Goal: Navigation & Orientation: Go to known website

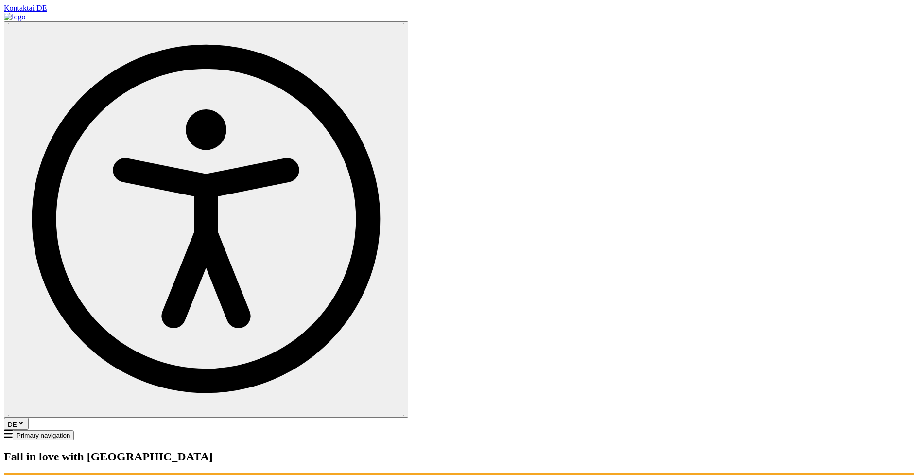
click at [29, 418] on button "DE" at bounding box center [16, 424] width 25 height 12
click at [721, 40] on button "En" at bounding box center [717, 36] width 16 height 10
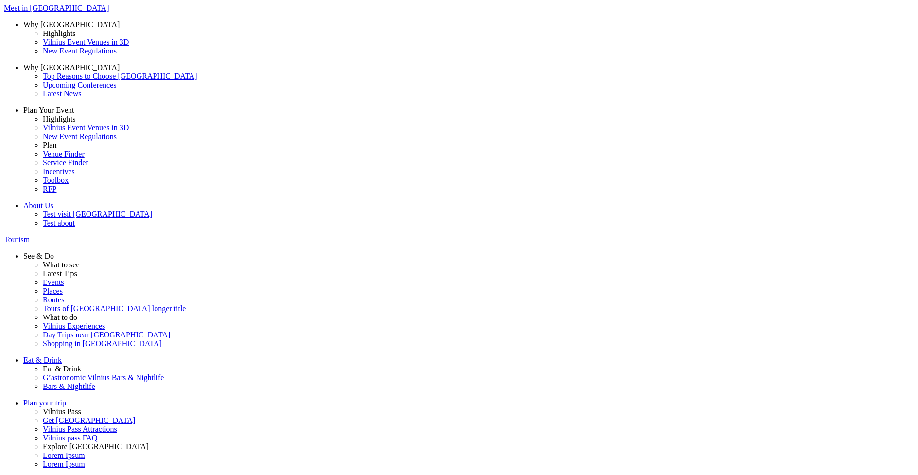
click at [721, 41] on button "Lt" at bounding box center [714, 36] width 13 height 10
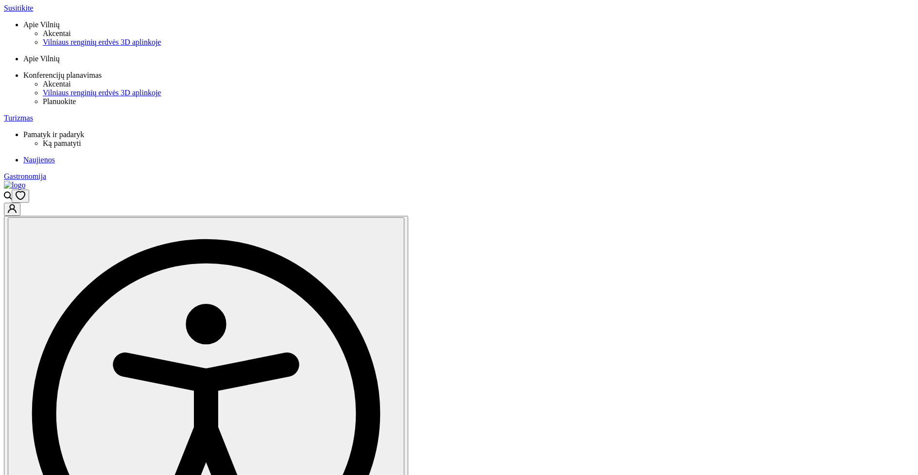
click at [729, 41] on button "Pl" at bounding box center [733, 36] width 14 height 10
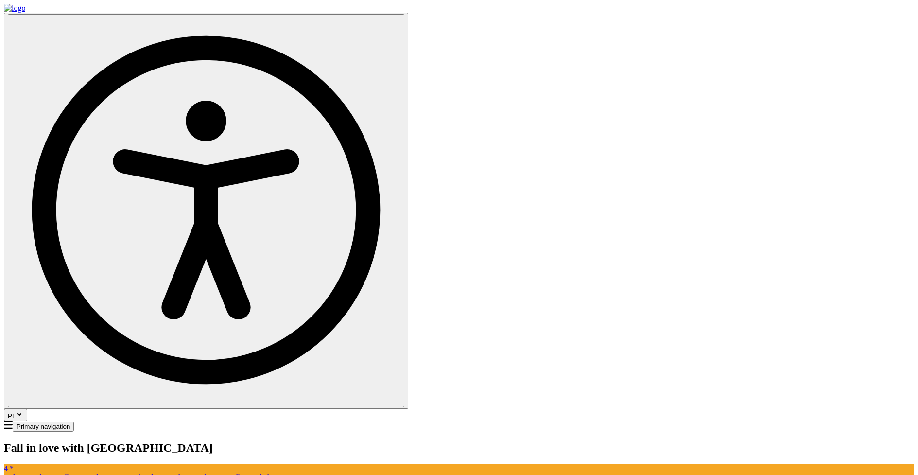
click at [27, 409] on button "PL" at bounding box center [15, 415] width 23 height 12
click at [738, 41] on button "De" at bounding box center [746, 36] width 16 height 10
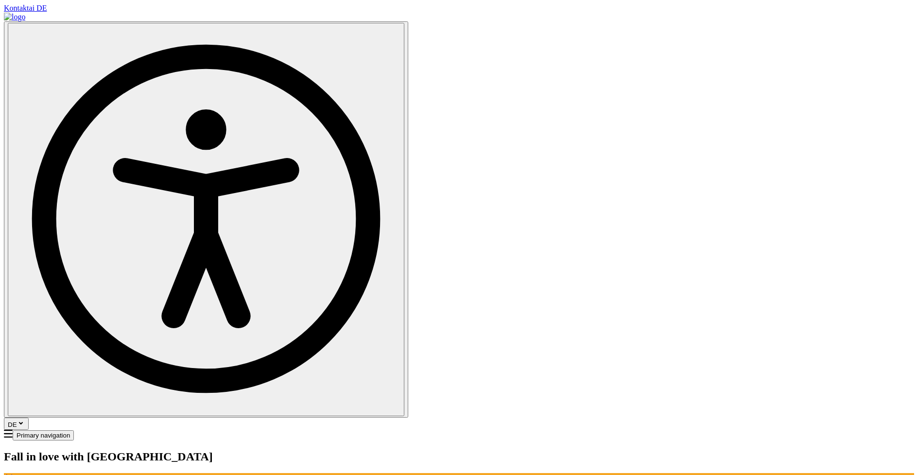
click at [29, 418] on button "DE" at bounding box center [16, 424] width 25 height 12
click at [724, 41] on button "En" at bounding box center [717, 36] width 16 height 10
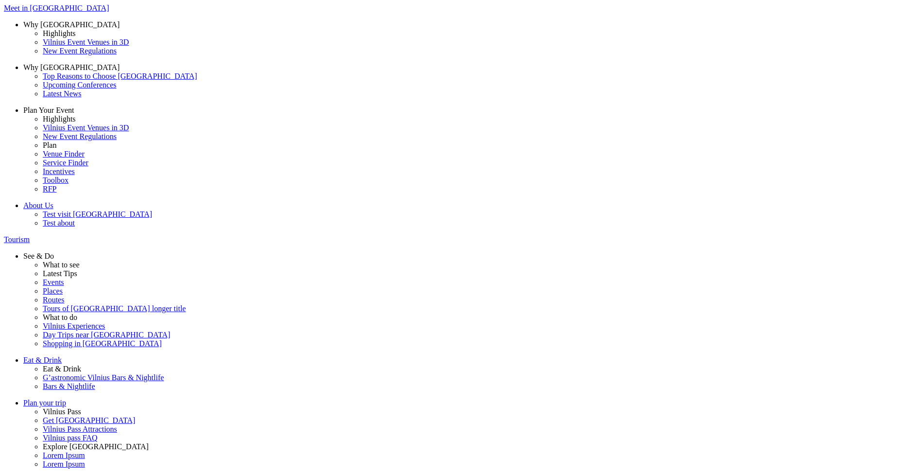
click at [721, 41] on button "Lt" at bounding box center [714, 36] width 13 height 10
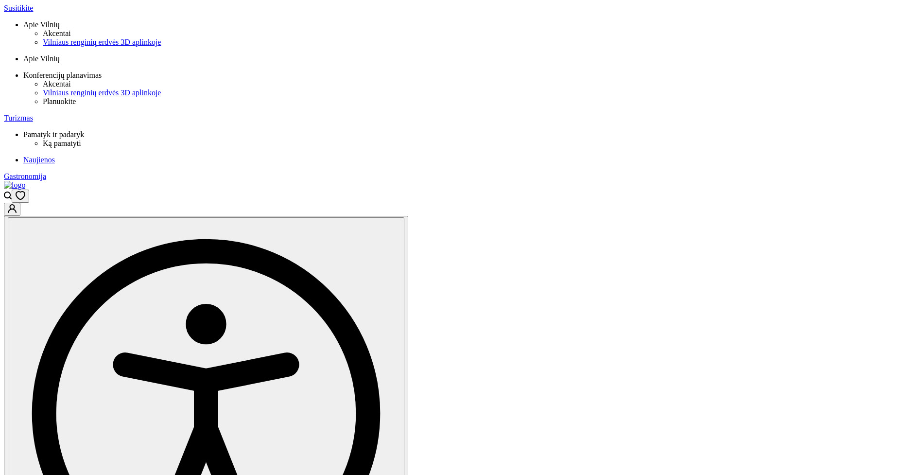
click at [739, 41] on button "De" at bounding box center [747, 36] width 16 height 10
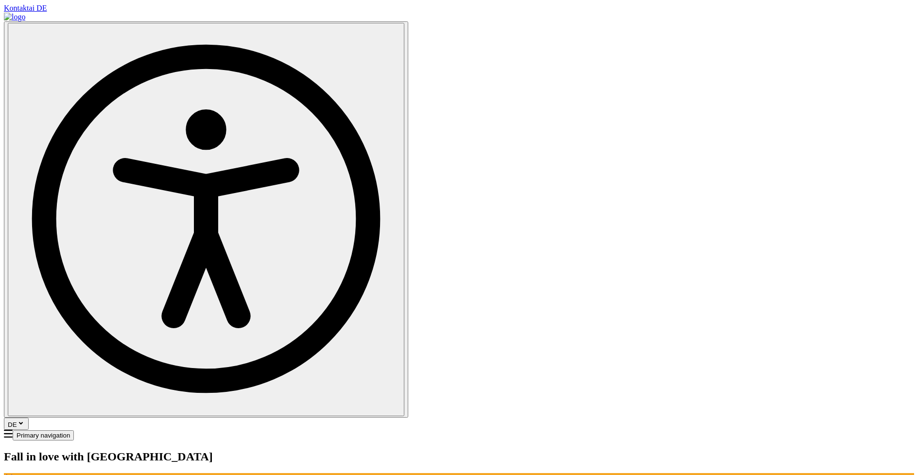
click at [25, 21] on link at bounding box center [14, 17] width 21 height 8
click at [736, 27] on div "DE Primary navigation" at bounding box center [459, 230] width 911 height 419
click at [29, 418] on button "DE" at bounding box center [16, 424] width 25 height 12
click at [724, 39] on button "En" at bounding box center [717, 36] width 16 height 10
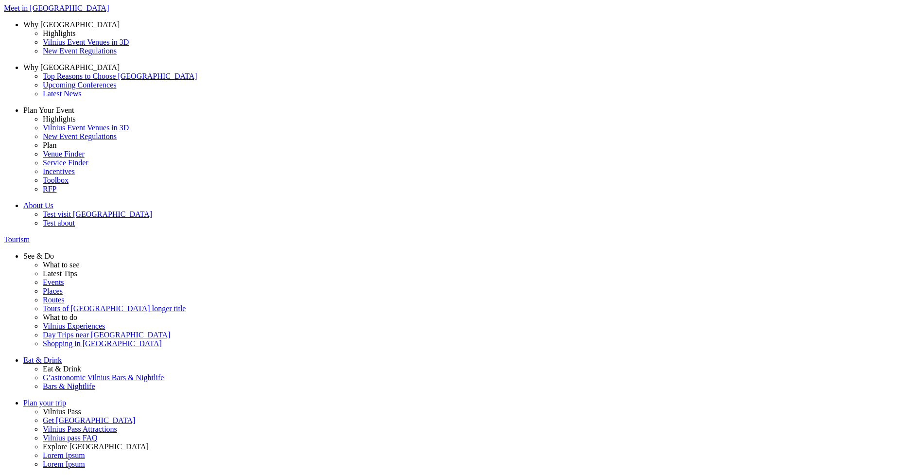
click at [727, 41] on button "Pl" at bounding box center [728, 36] width 14 height 10
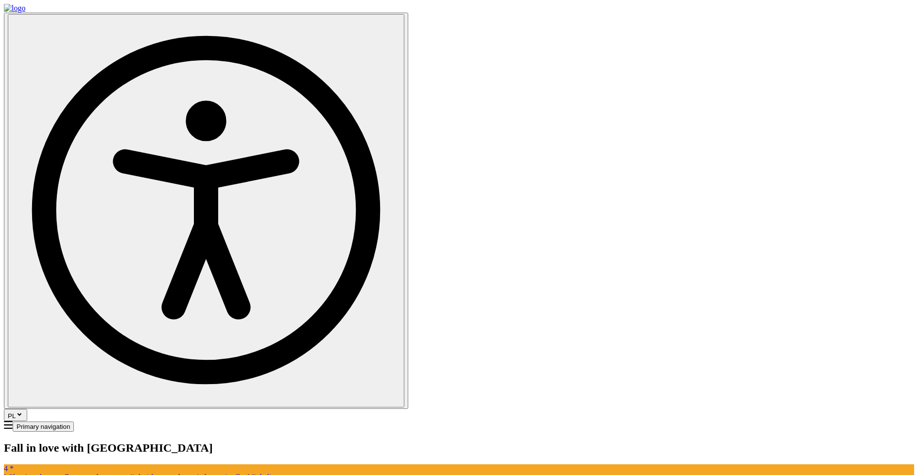
click at [27, 409] on button "PL" at bounding box center [15, 415] width 23 height 12
click at [738, 41] on button "De" at bounding box center [746, 36] width 16 height 10
